Goal: Task Accomplishment & Management: Manage account settings

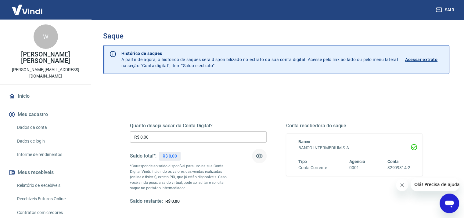
click at [259, 156] on icon "button" at bounding box center [259, 155] width 7 height 7
click at [258, 157] on icon "button" at bounding box center [259, 155] width 7 height 7
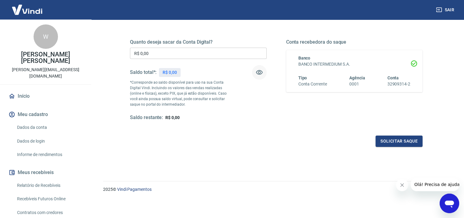
scroll to position [23, 0]
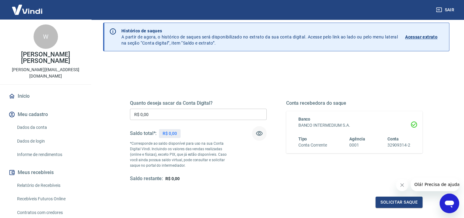
click at [404, 184] on icon "Fechar mensagem da empresa" at bounding box center [402, 184] width 5 height 5
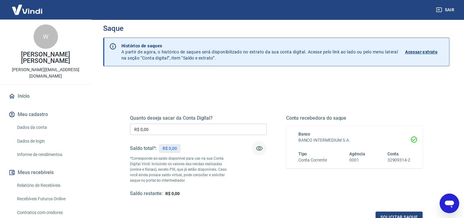
scroll to position [0, 0]
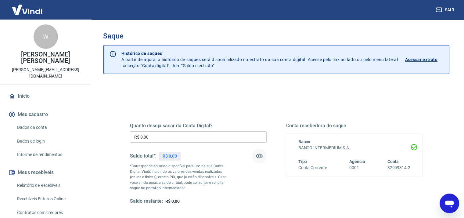
click at [257, 155] on icon "button" at bounding box center [259, 155] width 7 height 7
click at [256, 157] on icon "button" at bounding box center [259, 155] width 7 height 7
